Goal: Task Accomplishment & Management: Manage account settings

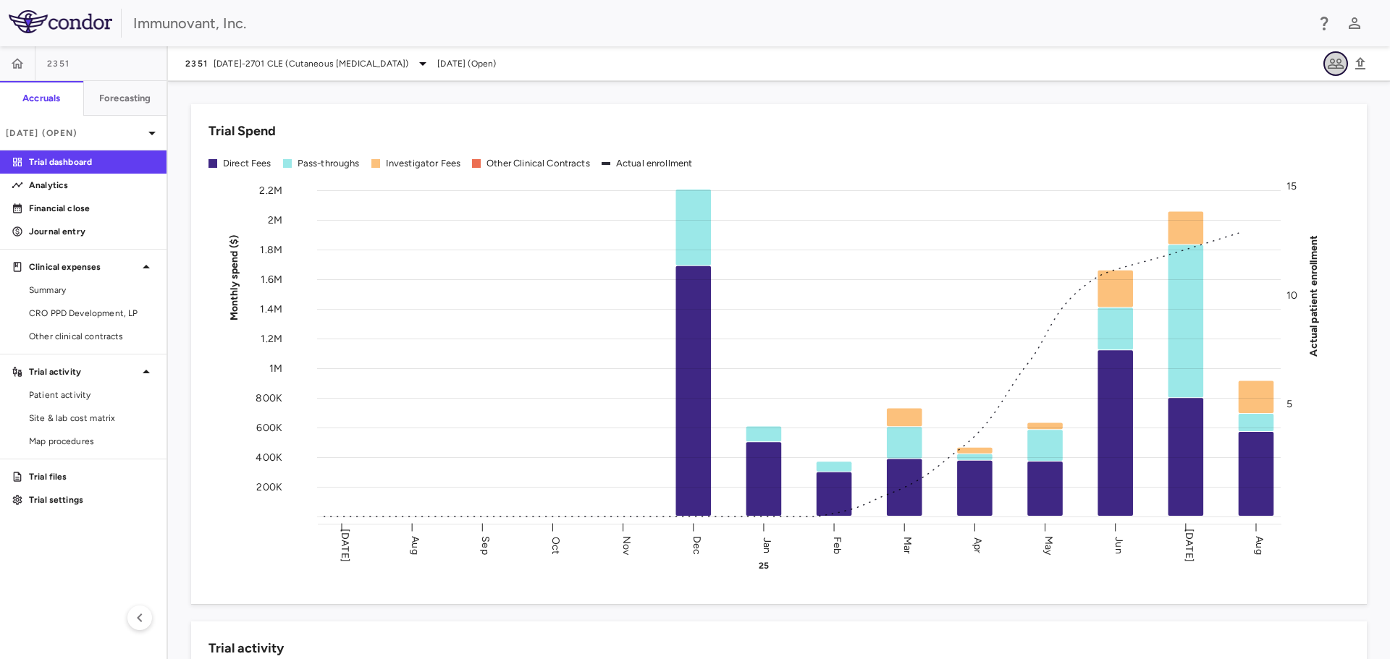
click at [1333, 61] on icon "button" at bounding box center [1335, 63] width 17 height 17
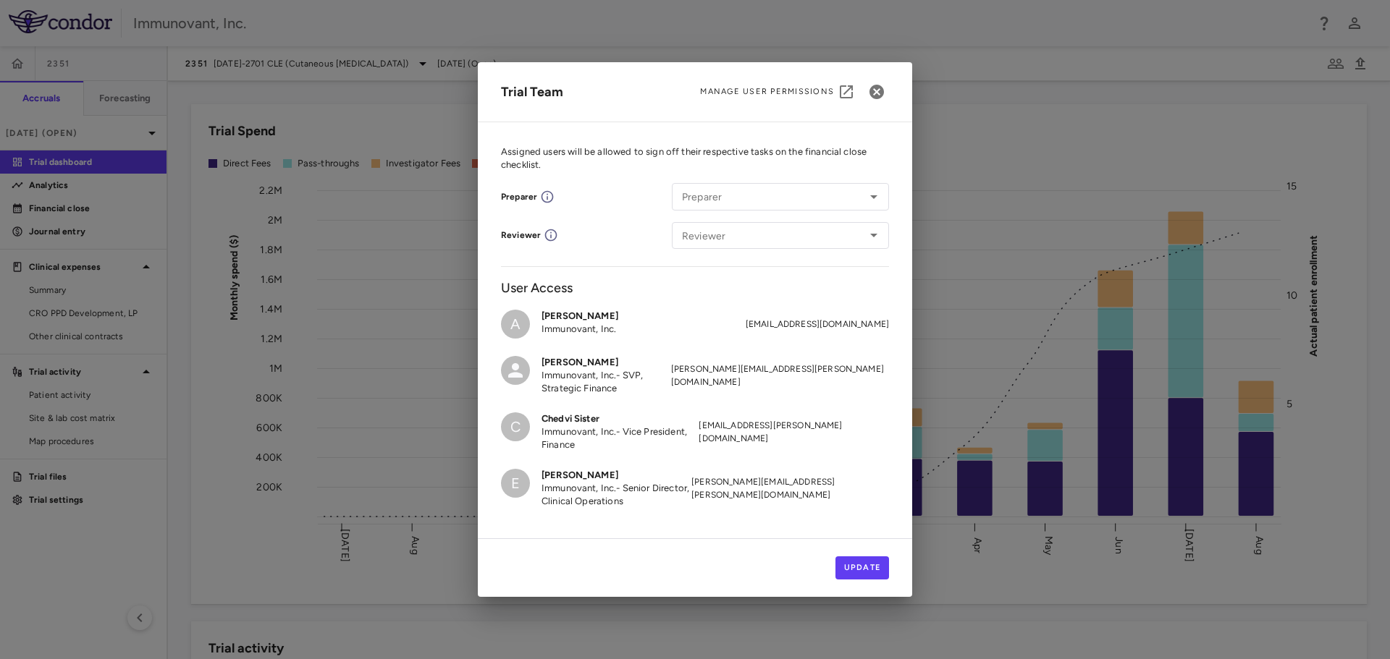
click at [780, 85] on link "Manage User Permissions" at bounding box center [782, 92] width 164 height 25
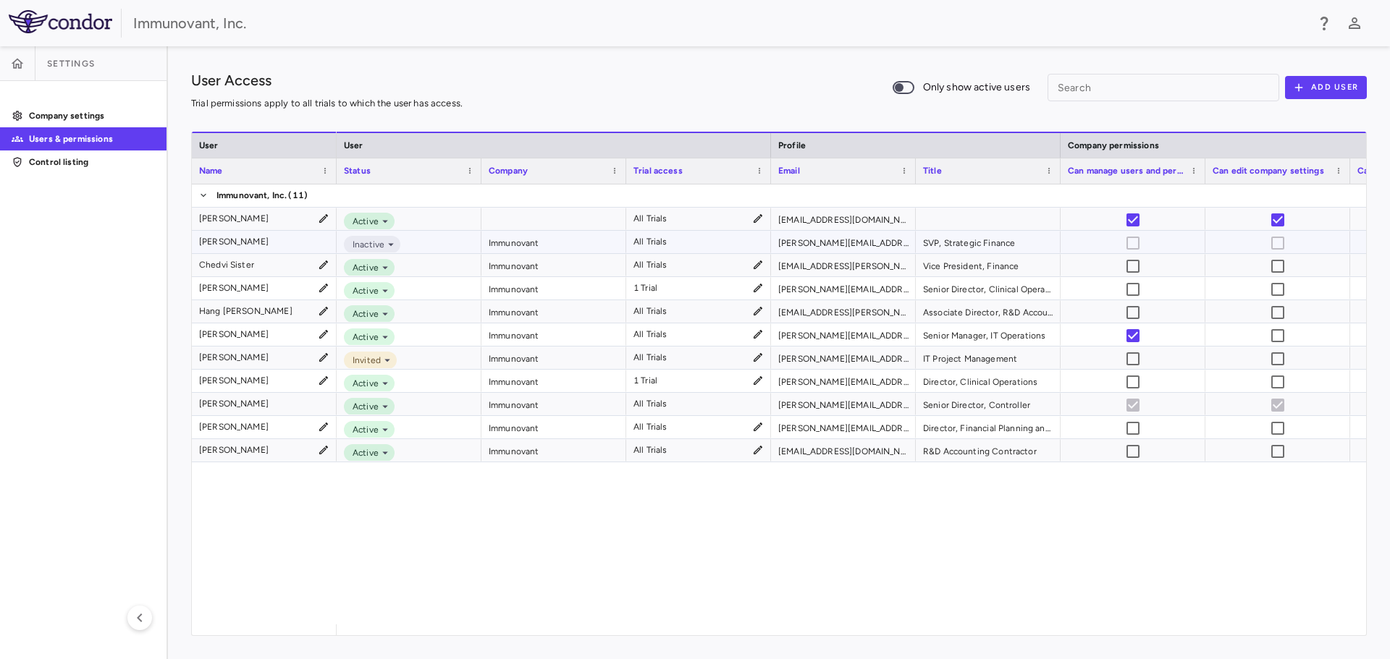
click at [759, 239] on div "All Trials" at bounding box center [698, 242] width 130 height 21
click at [664, 238] on div "All Trials" at bounding box center [650, 241] width 34 height 23
click at [394, 248] on icon at bounding box center [390, 244] width 13 height 13
click at [454, 242] on div at bounding box center [695, 329] width 1390 height 659
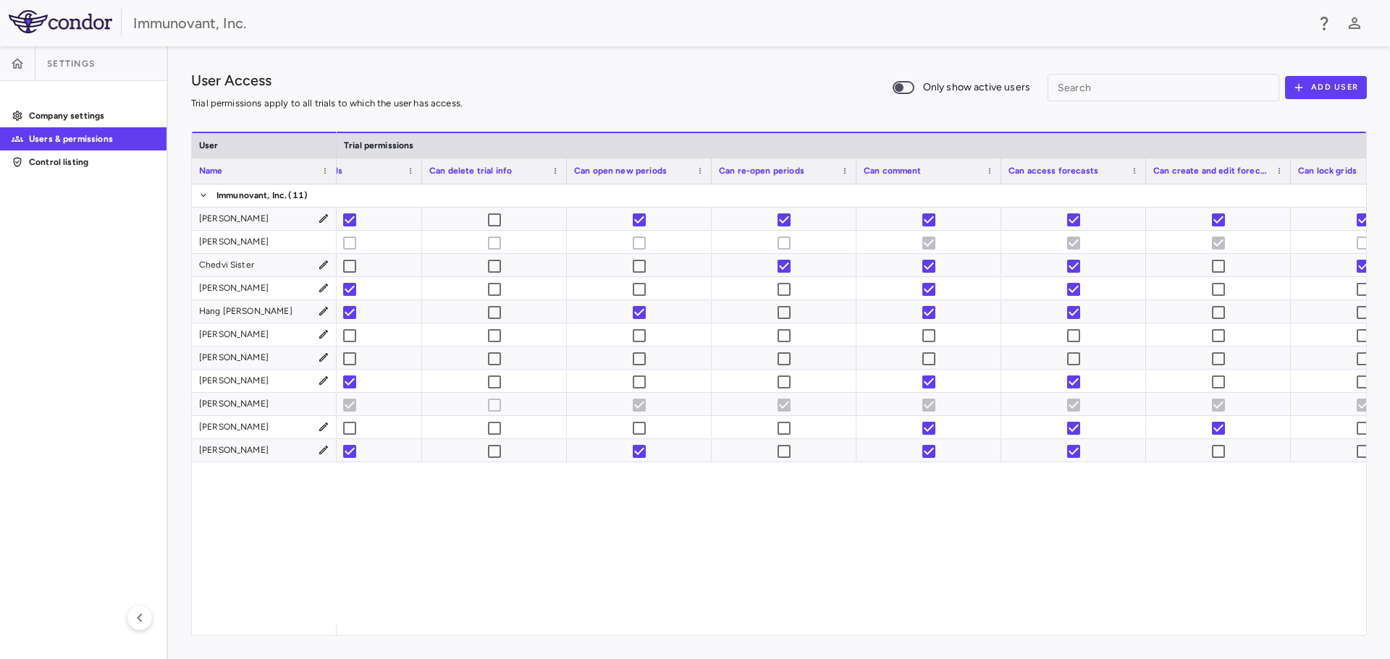
scroll to position [0, 1719]
